Goal: Download file/media

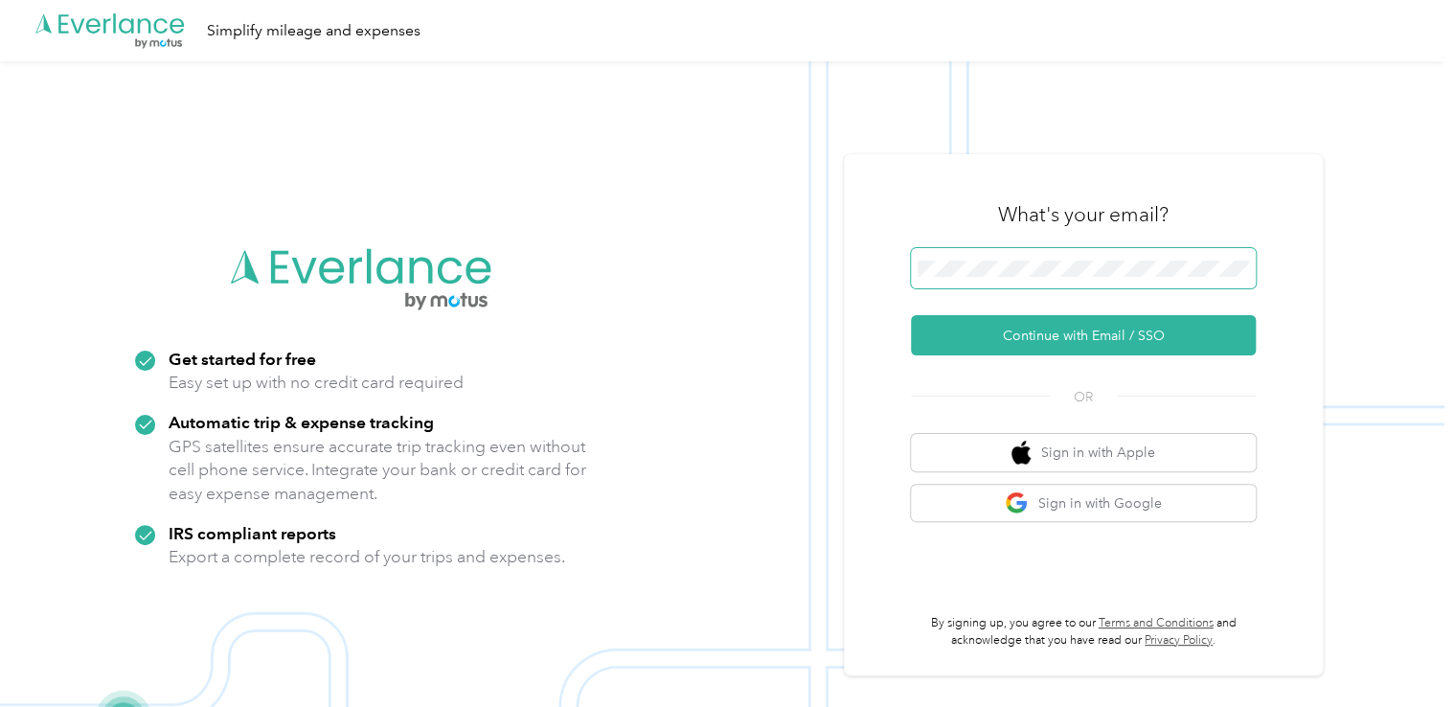
click at [1035, 250] on span at bounding box center [1083, 268] width 345 height 40
click at [1038, 256] on span at bounding box center [1083, 268] width 345 height 40
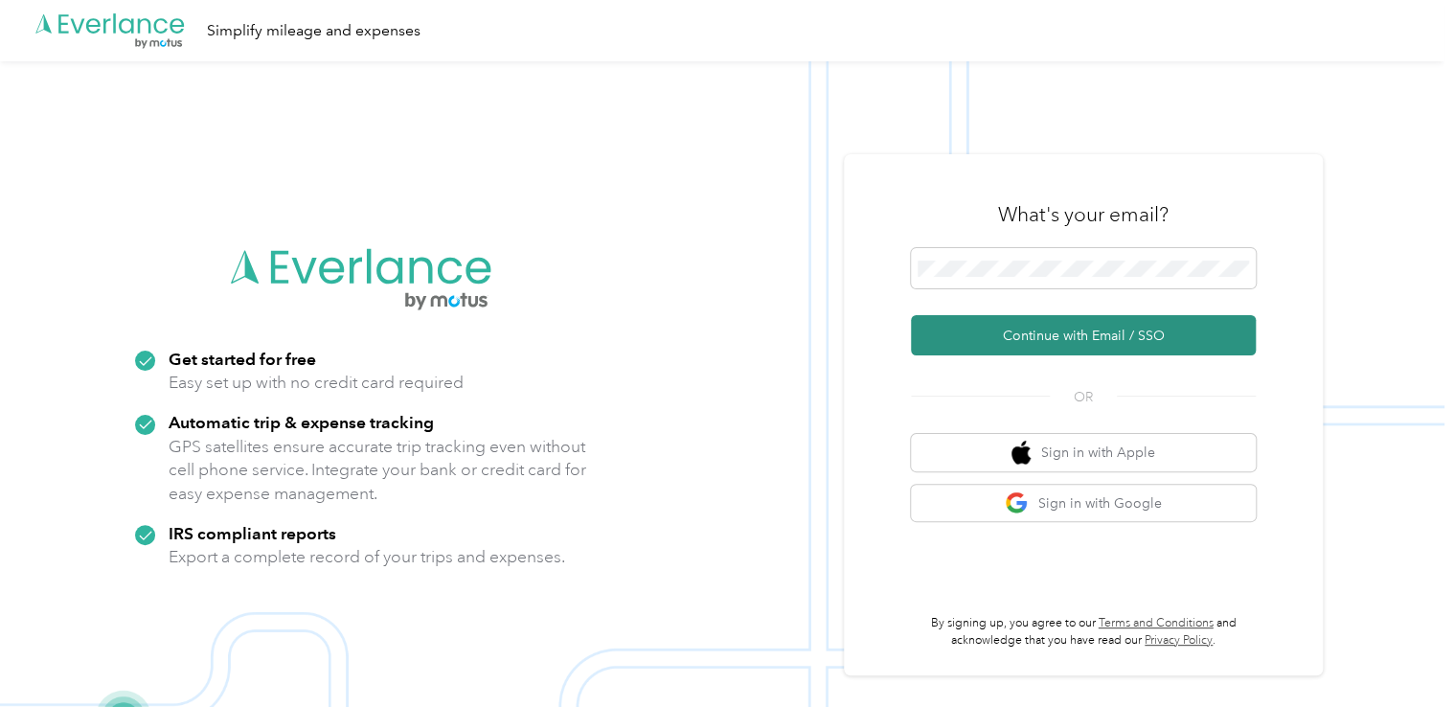
click at [1037, 331] on button "Continue with Email / SSO" at bounding box center [1083, 335] width 345 height 40
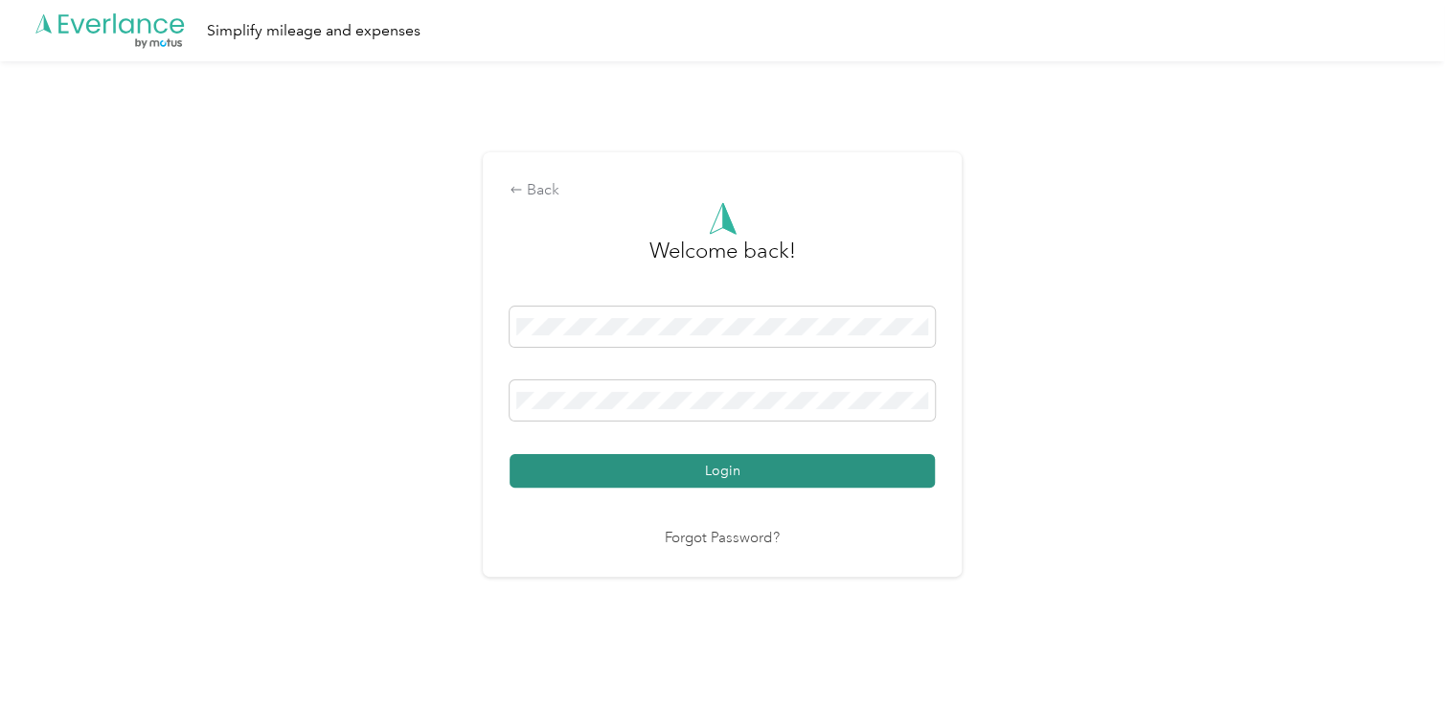
click at [711, 471] on button "Login" at bounding box center [722, 471] width 425 height 34
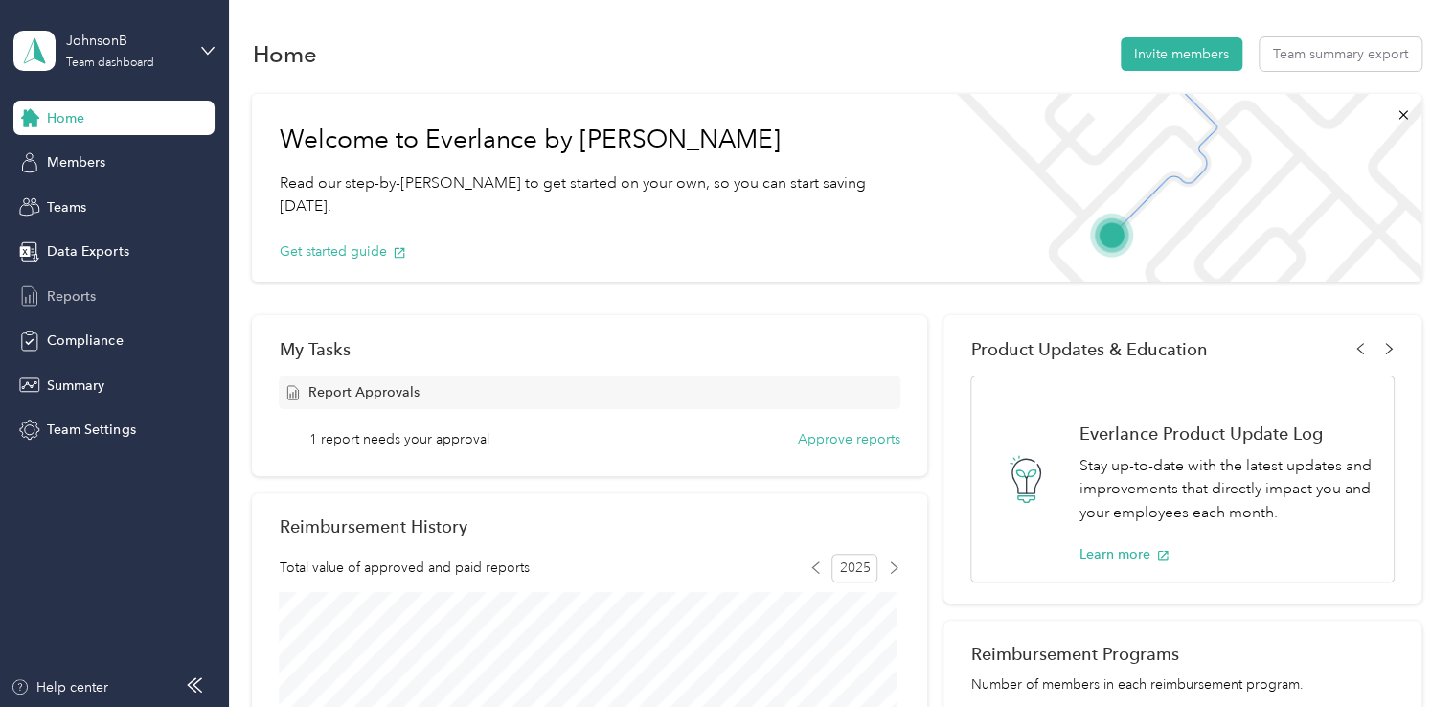
click at [59, 293] on span "Reports" at bounding box center [71, 296] width 49 height 20
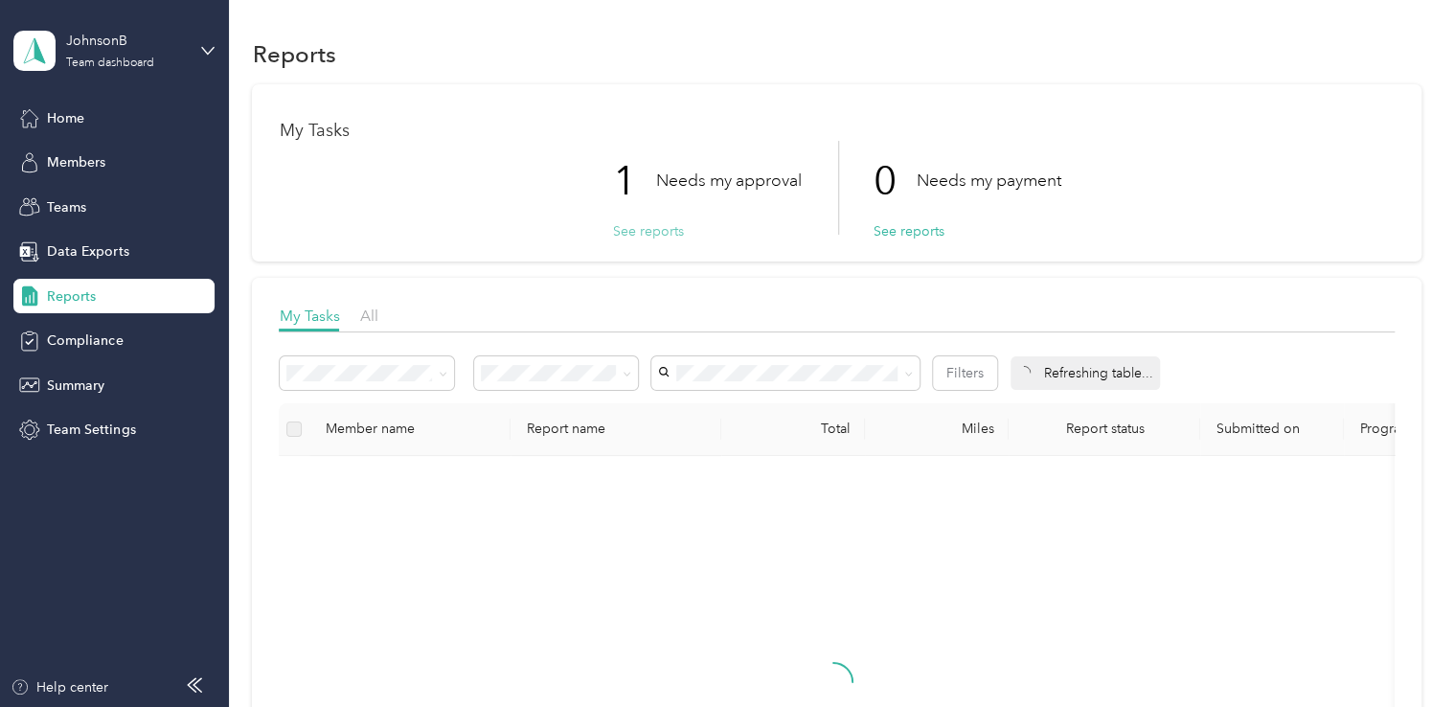
click at [655, 231] on button "See reports" at bounding box center [647, 231] width 71 height 20
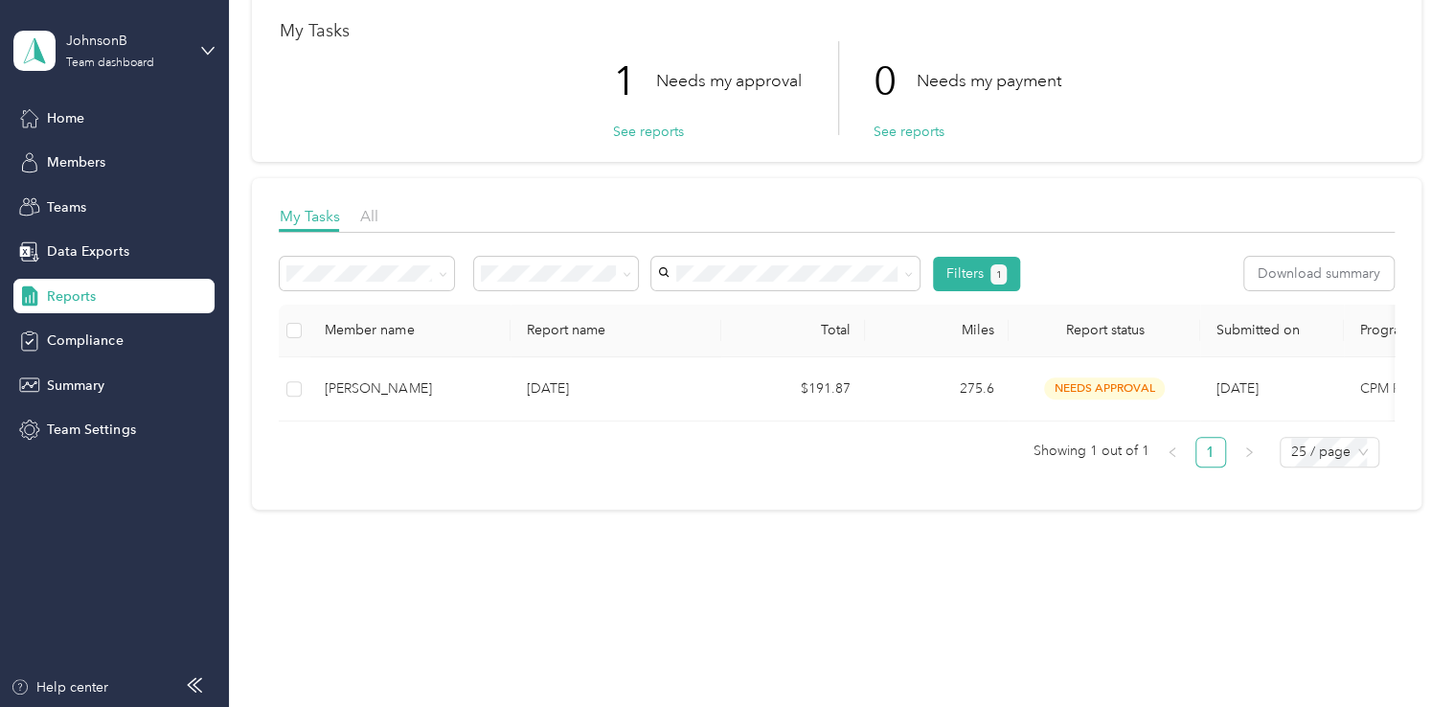
scroll to position [113, 0]
click at [1287, 263] on button "Download summary" at bounding box center [1318, 274] width 149 height 34
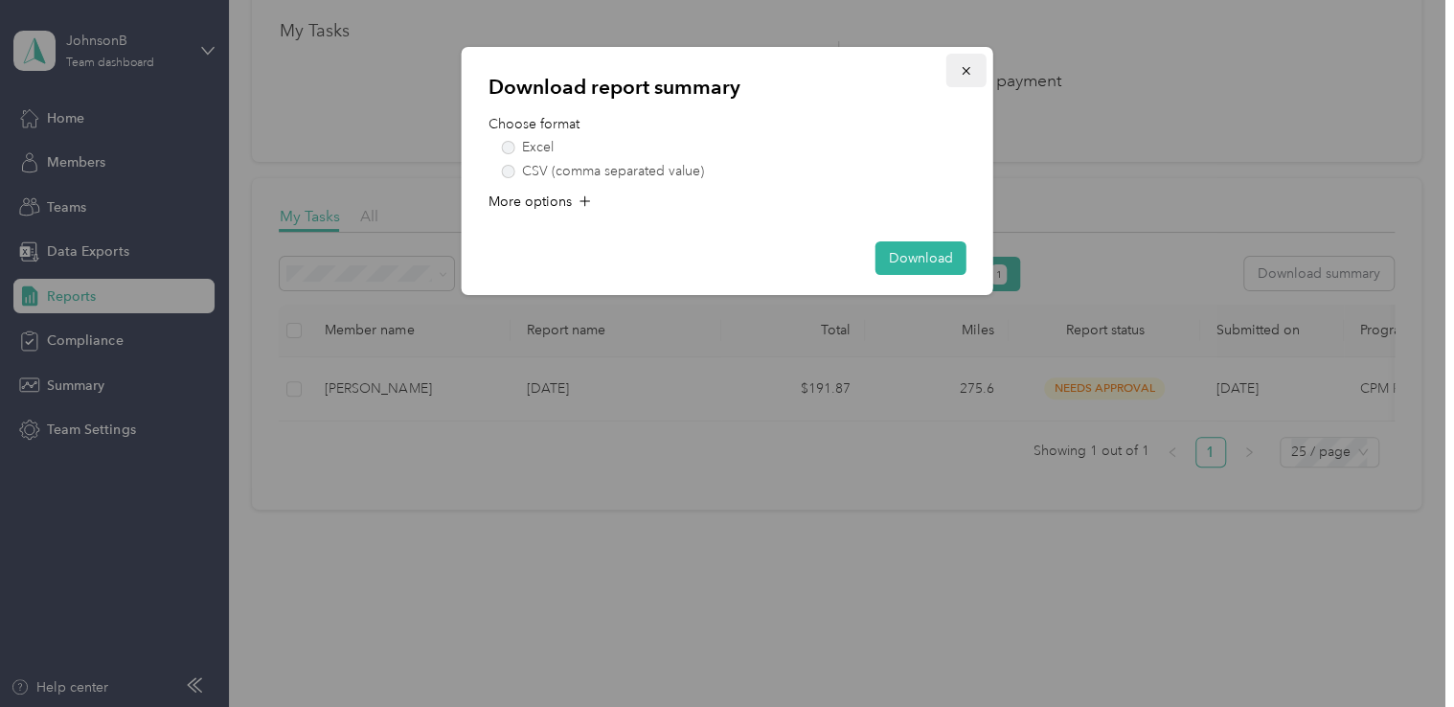
click at [970, 71] on icon "button" at bounding box center [966, 70] width 13 height 13
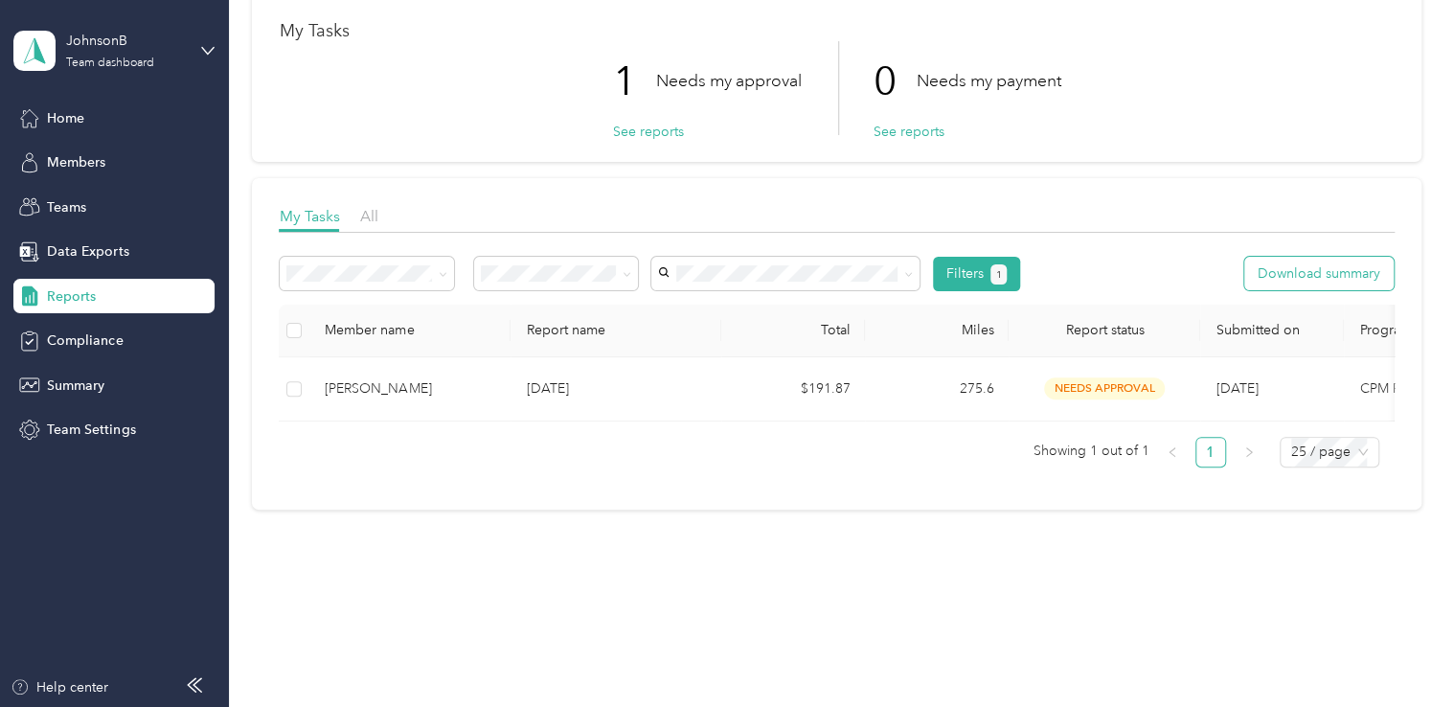
click at [1282, 257] on button "Download summary" at bounding box center [1318, 274] width 149 height 34
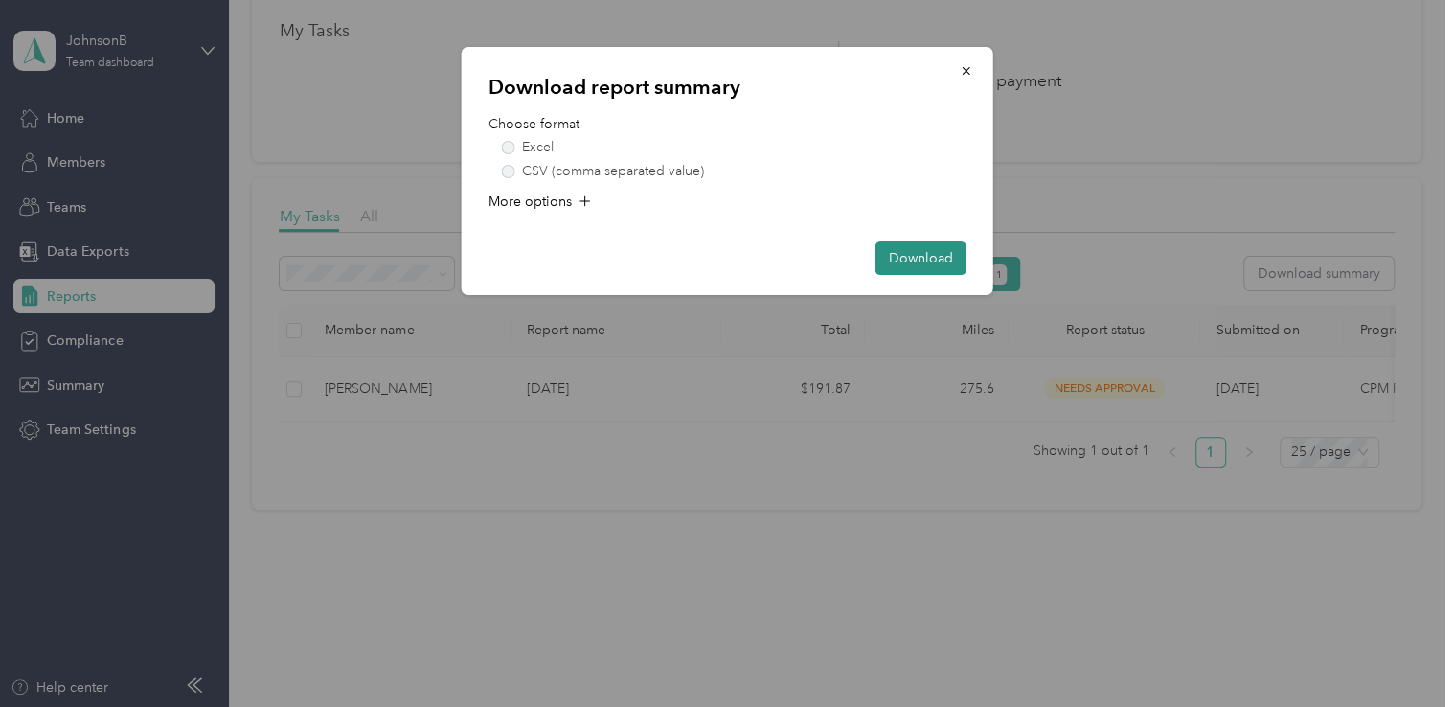
click at [900, 263] on button "Download" at bounding box center [921, 258] width 91 height 34
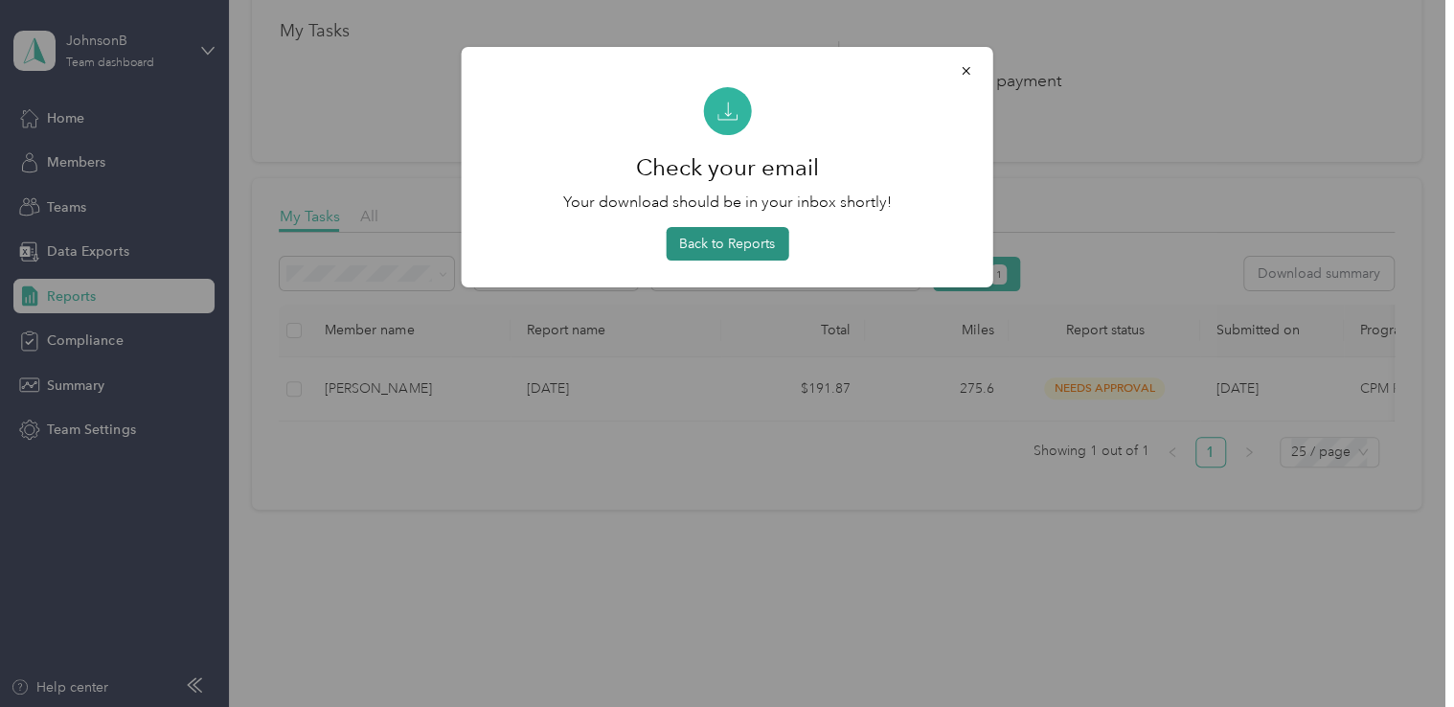
click at [744, 243] on button "Back to Reports" at bounding box center [727, 244] width 123 height 34
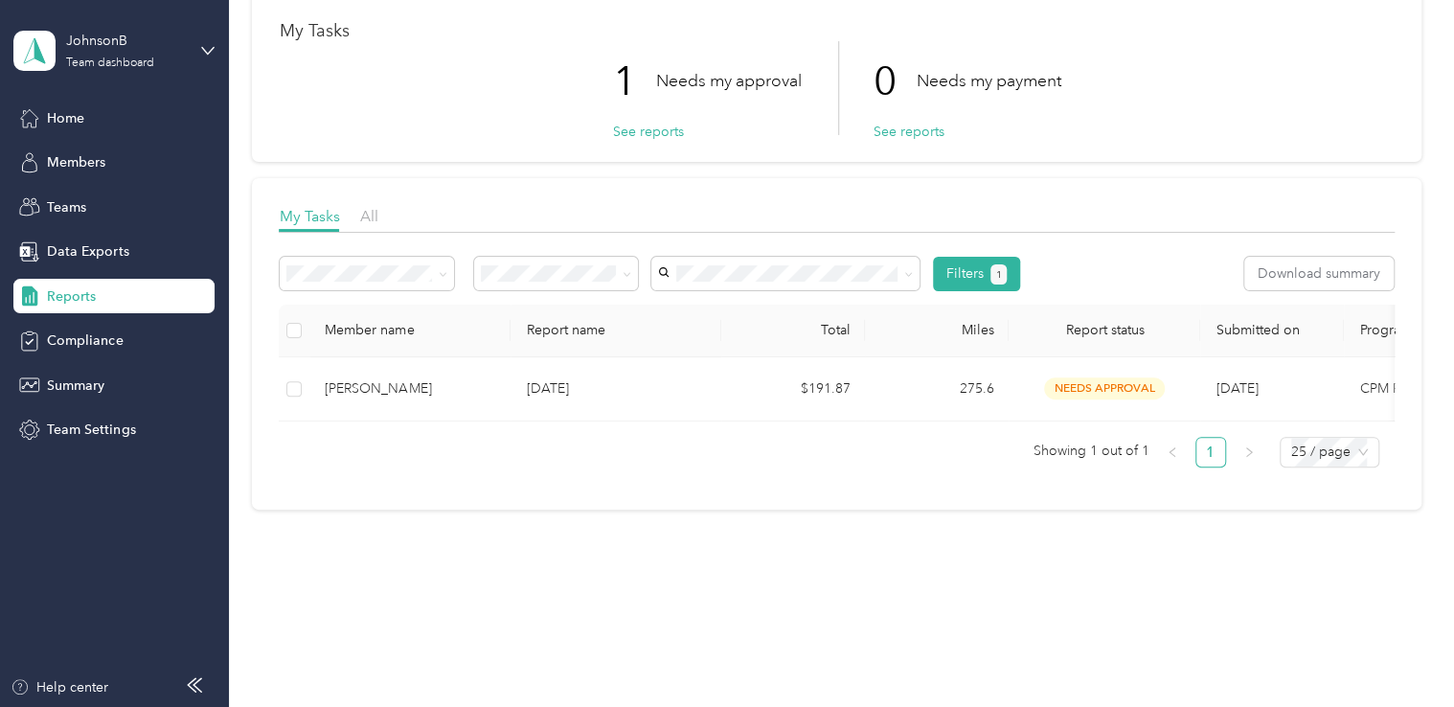
click at [1395, 63] on div "My Tasks 1 Needs my approval See reports 0 Needs my payment See reports" at bounding box center [836, 73] width 1169 height 177
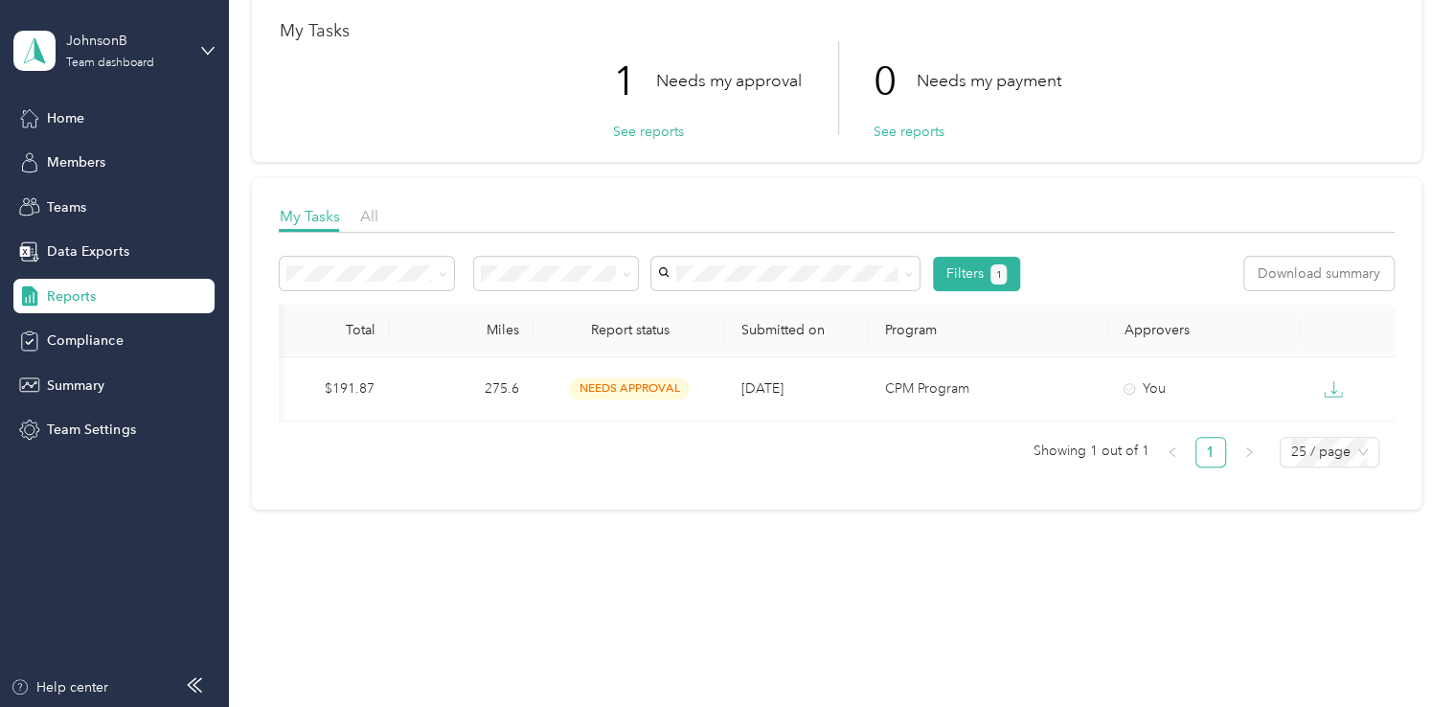
scroll to position [0, 483]
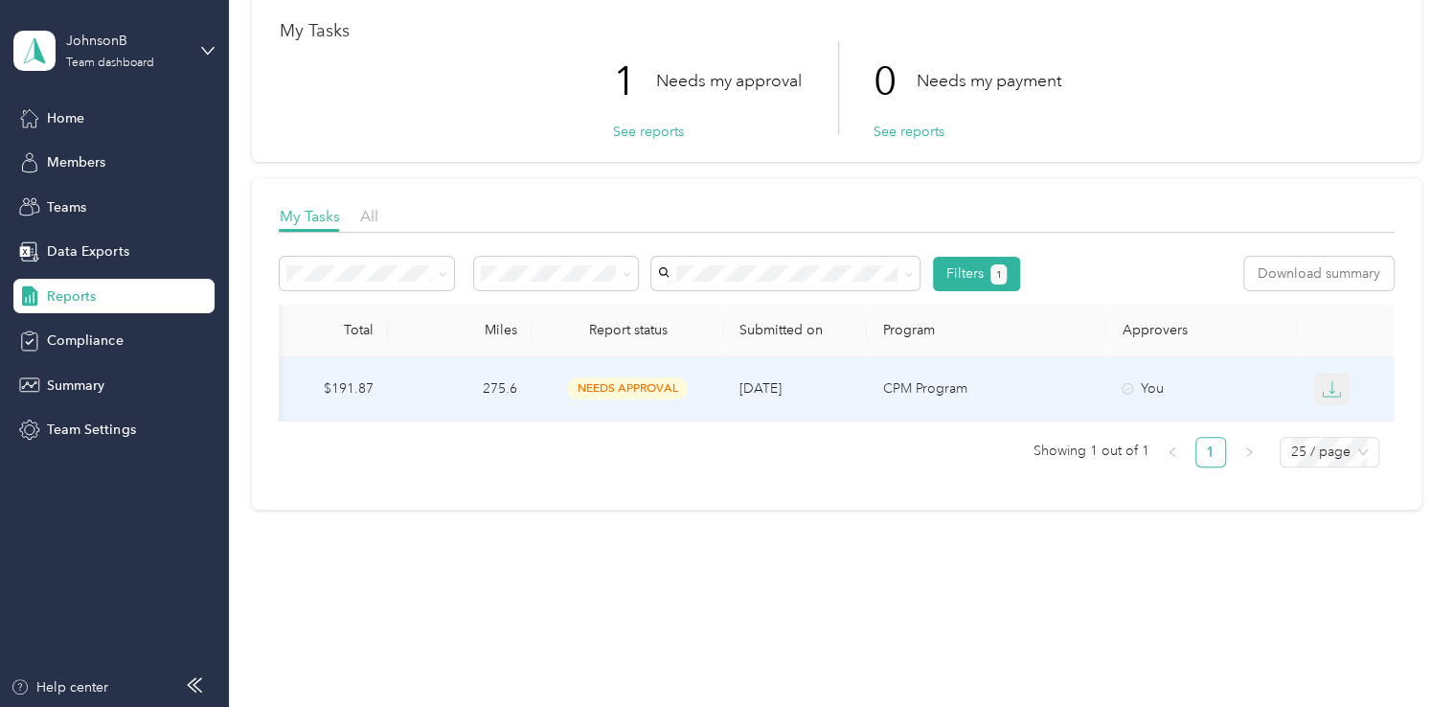
click at [1326, 380] on icon "button" at bounding box center [1331, 388] width 19 height 19
click at [1330, 406] on div "PDF" at bounding box center [1342, 409] width 40 height 20
